Goal: Check status: Check status

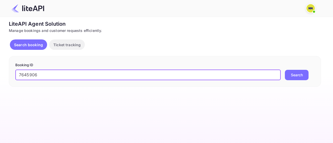
type input "7645906"
drag, startPoint x: 308, startPoint y: 75, endPoint x: 299, endPoint y: 76, distance: 9.1
click at [308, 75] on button "Search" at bounding box center [297, 75] width 24 height 10
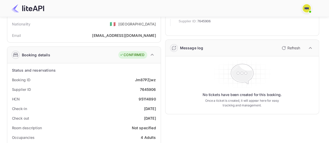
scroll to position [52, 0]
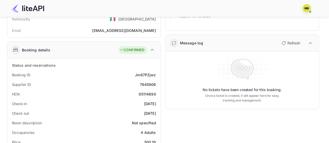
click at [147, 92] on div "95114890" at bounding box center [147, 94] width 17 height 5
copy div "95114890"
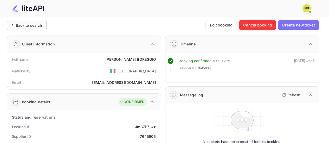
click at [30, 25] on div "Back to search" at bounding box center [29, 25] width 26 height 5
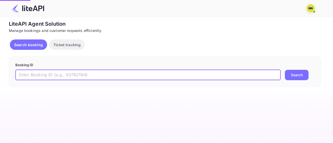
click at [73, 73] on input "text" at bounding box center [147, 75] width 265 height 10
paste input "7758097"
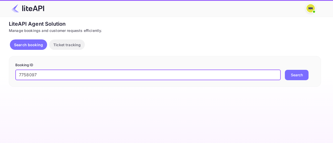
type input "7758097"
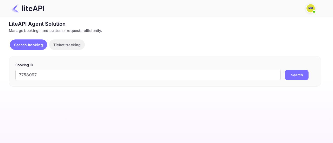
click at [295, 75] on button "Search" at bounding box center [297, 75] width 24 height 10
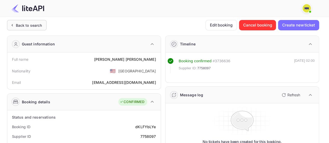
click at [25, 21] on div "Back to search" at bounding box center [27, 25] width 40 height 10
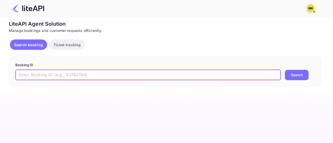
drag, startPoint x: 108, startPoint y: 74, endPoint x: 114, endPoint y: 74, distance: 6.2
click at [108, 74] on input "text" at bounding box center [147, 75] width 265 height 10
paste input "7144800"
type input "7144800"
click at [305, 71] on button "Search" at bounding box center [297, 75] width 24 height 10
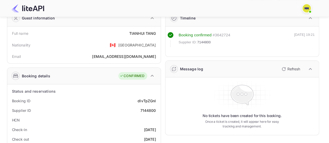
scroll to position [78, 0]
